Goal: Transaction & Acquisition: Book appointment/travel/reservation

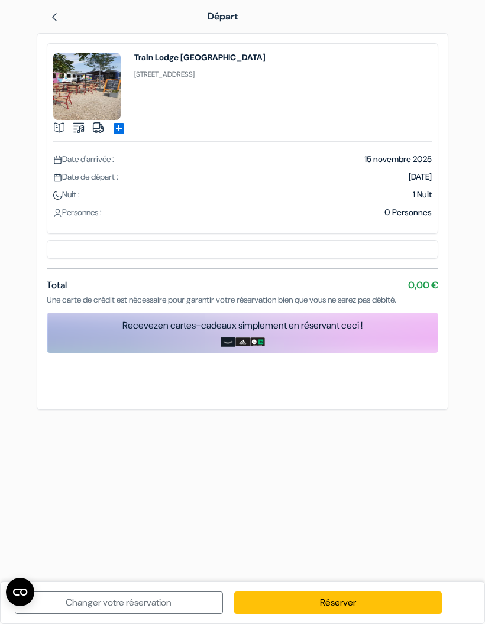
click at [403, 210] on span "0 Personnes" at bounding box center [407, 212] width 47 height 11
click at [59, 17] on img at bounding box center [54, 16] width 9 height 9
click at [57, 18] on img at bounding box center [54, 16] width 9 height 9
click at [56, 18] on img at bounding box center [54, 16] width 9 height 9
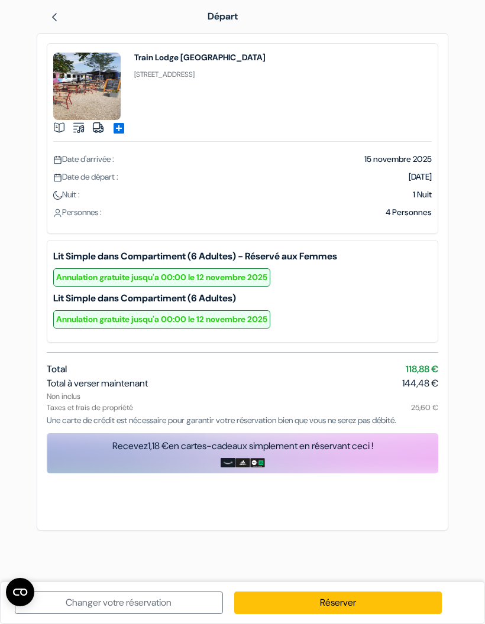
click at [91, 598] on link "Changer votre réservation" at bounding box center [119, 603] width 208 height 22
